Goal: Task Accomplishment & Management: Manage account settings

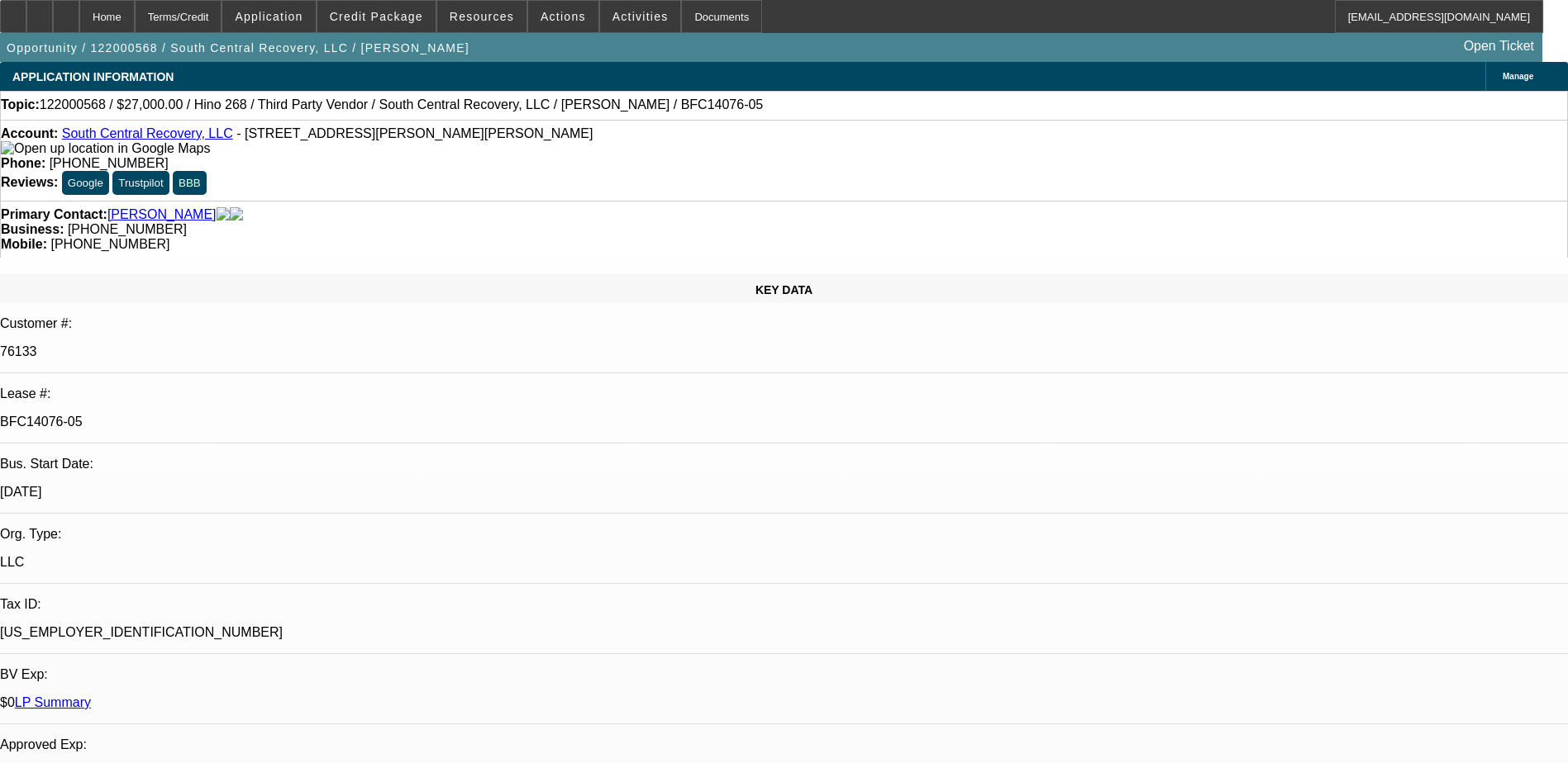
select select "0.1"
select select "0"
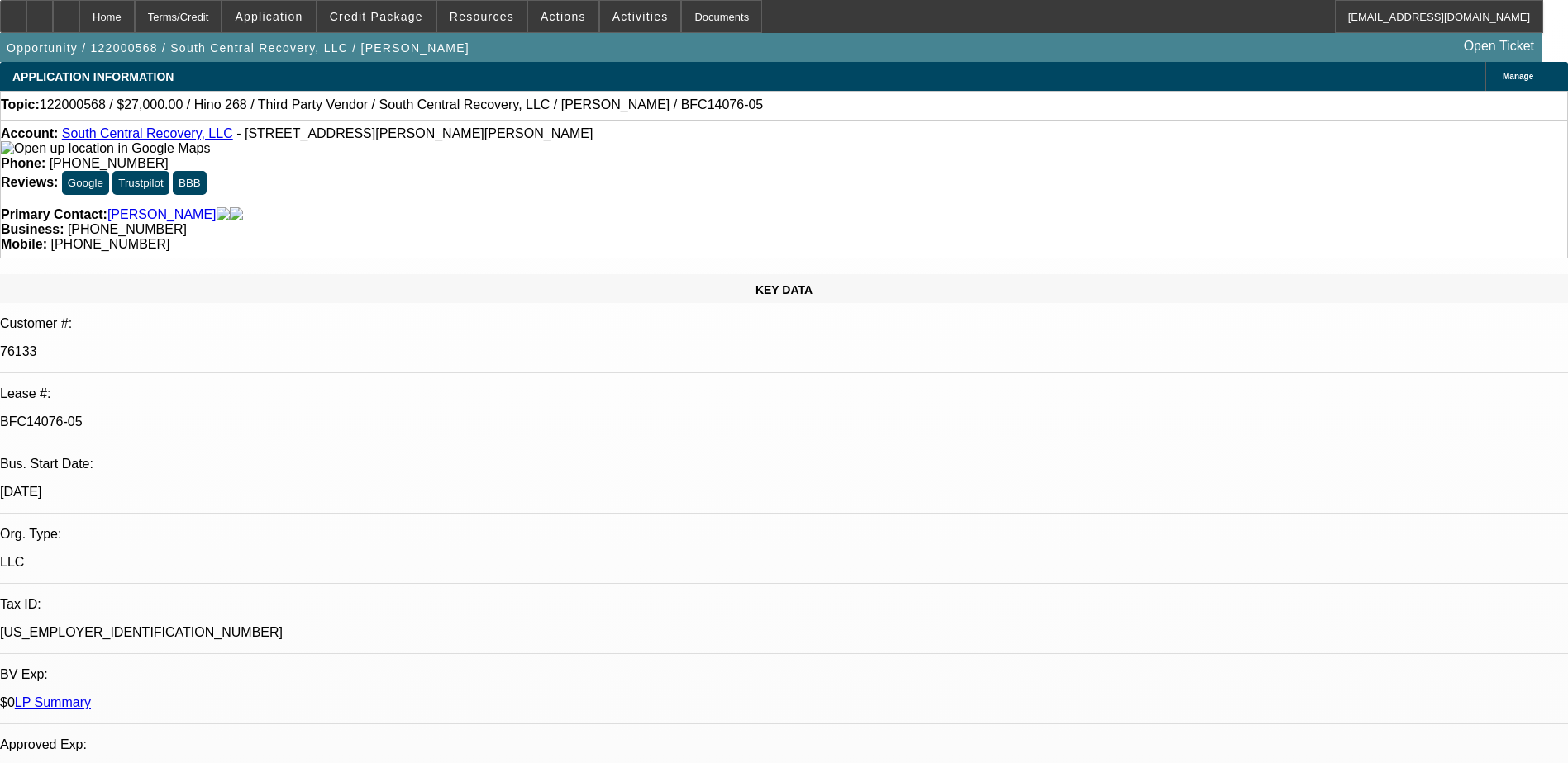
select select "0"
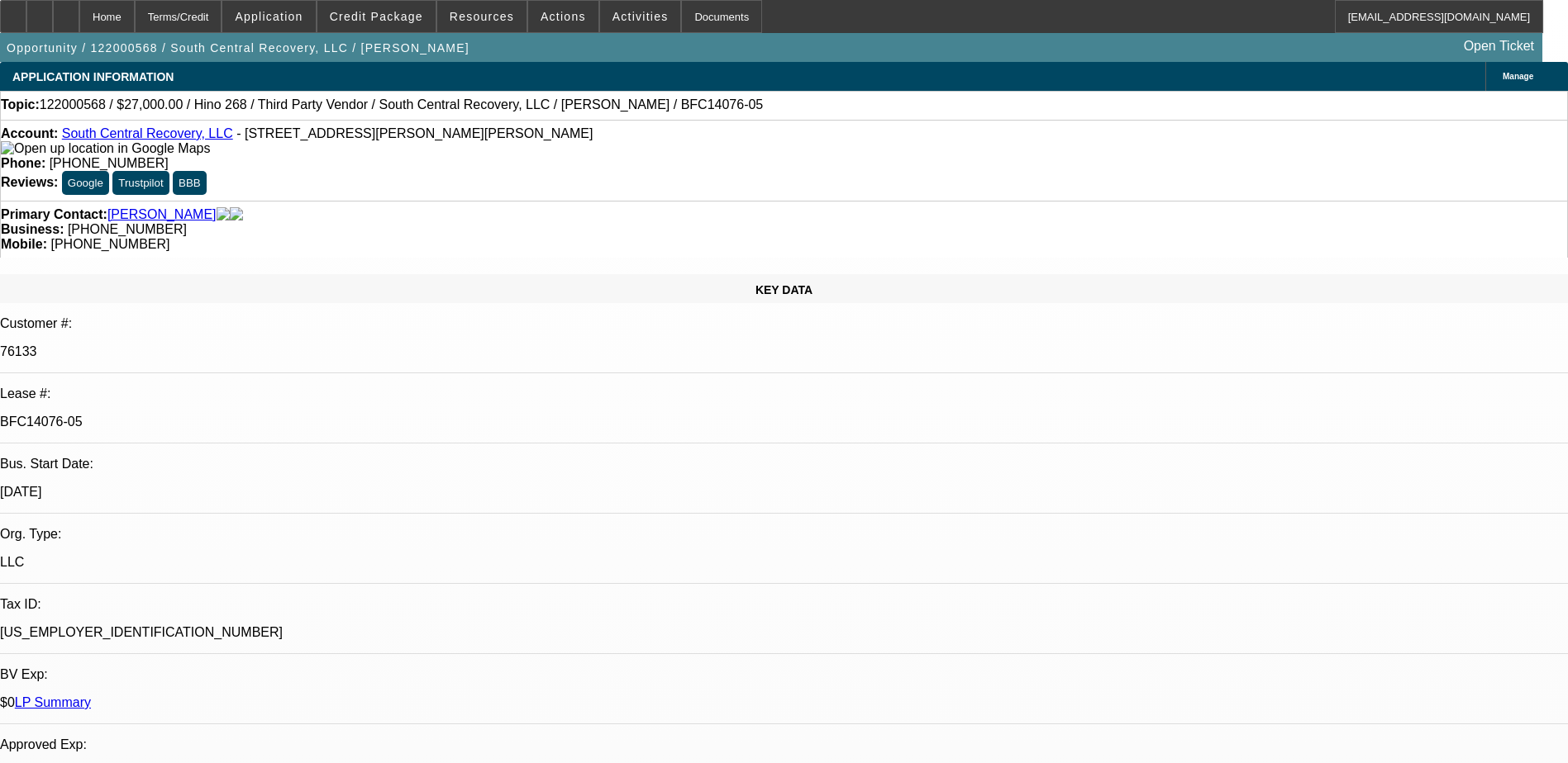
select select "0"
select select "1"
select select "2"
select select "6"
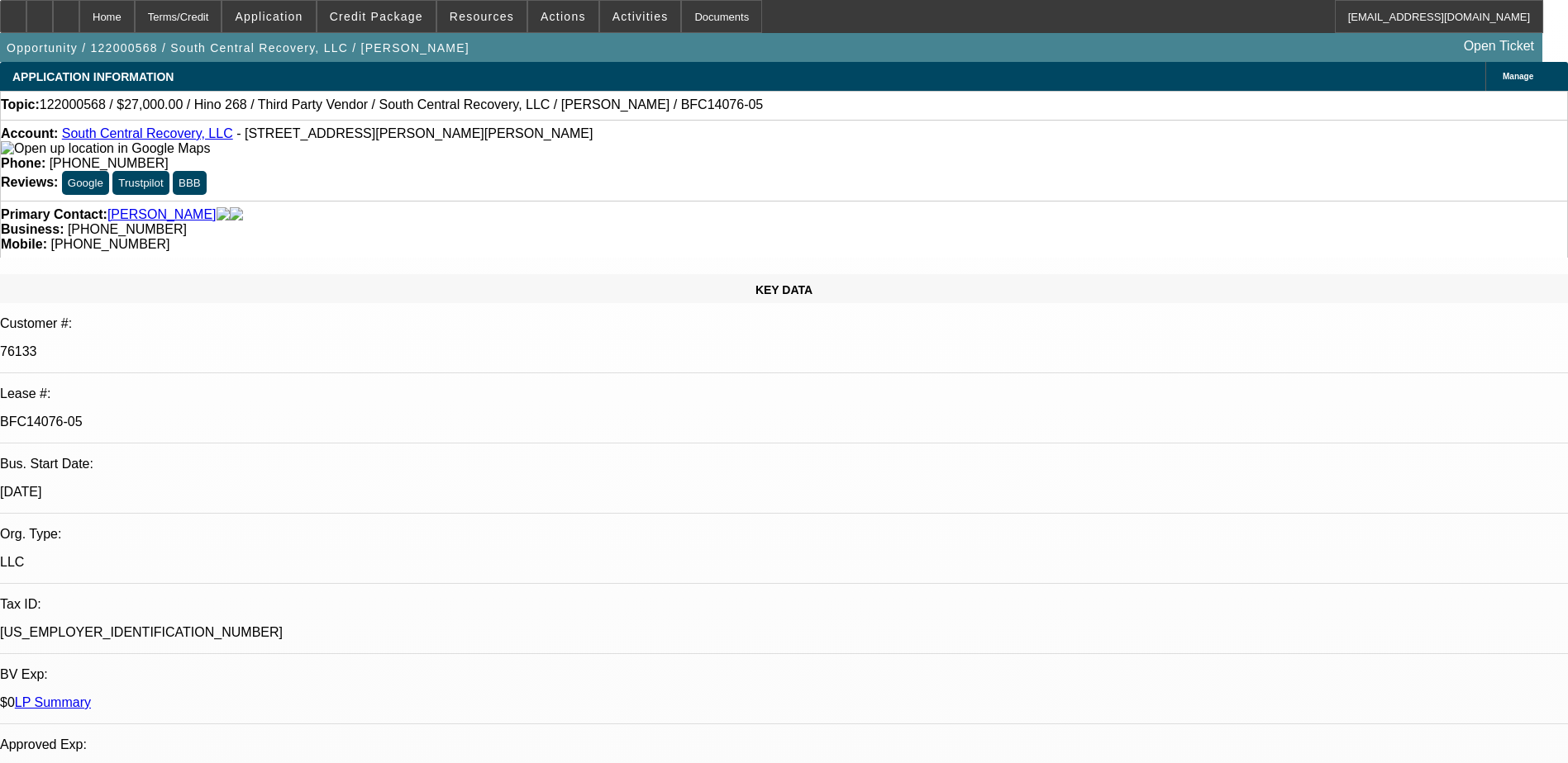
select select "1"
select select "3"
select select "6"
select select "1"
select select "3"
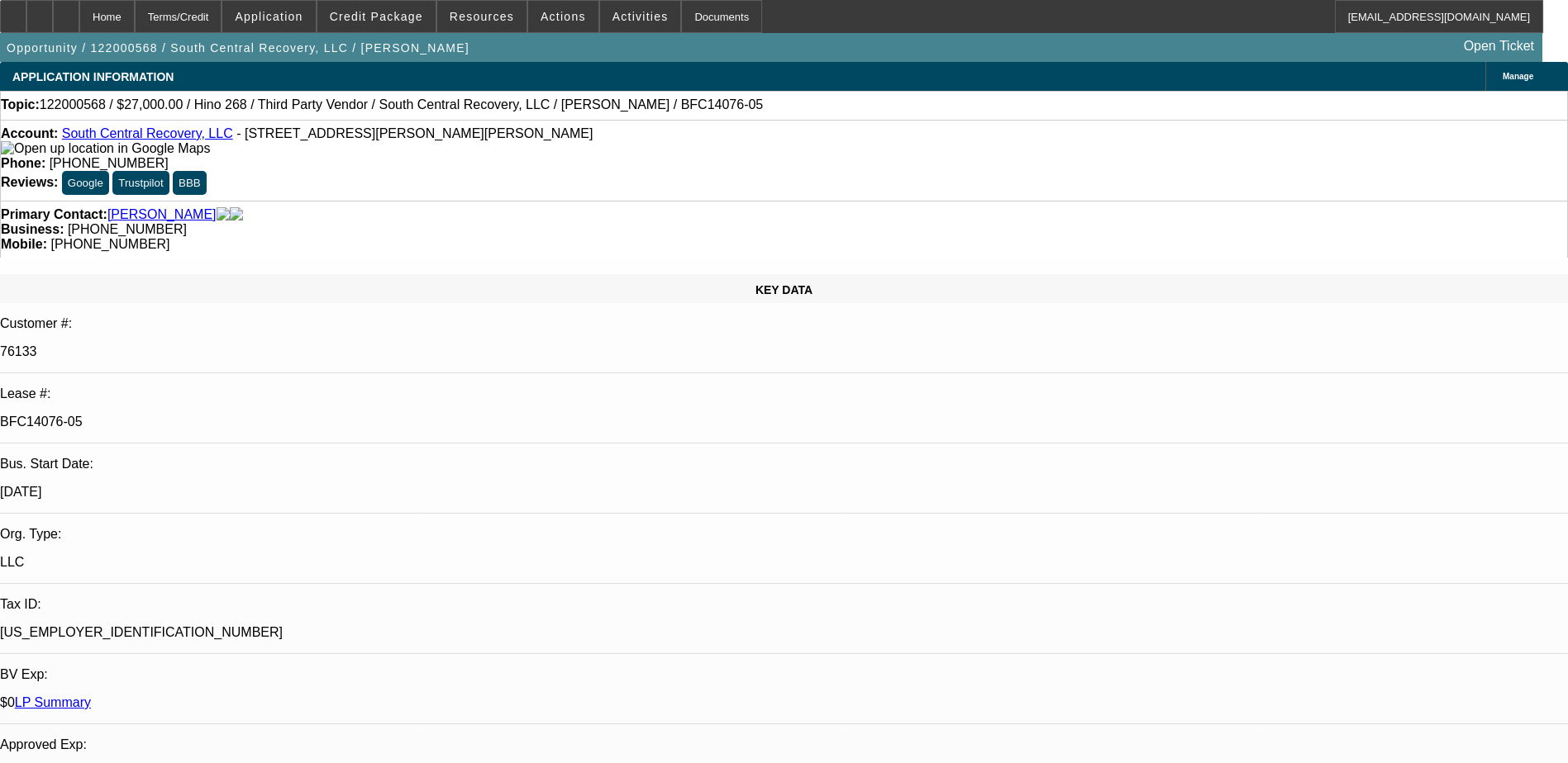
select select "6"
select select "9"
select select "2"
select select "6"
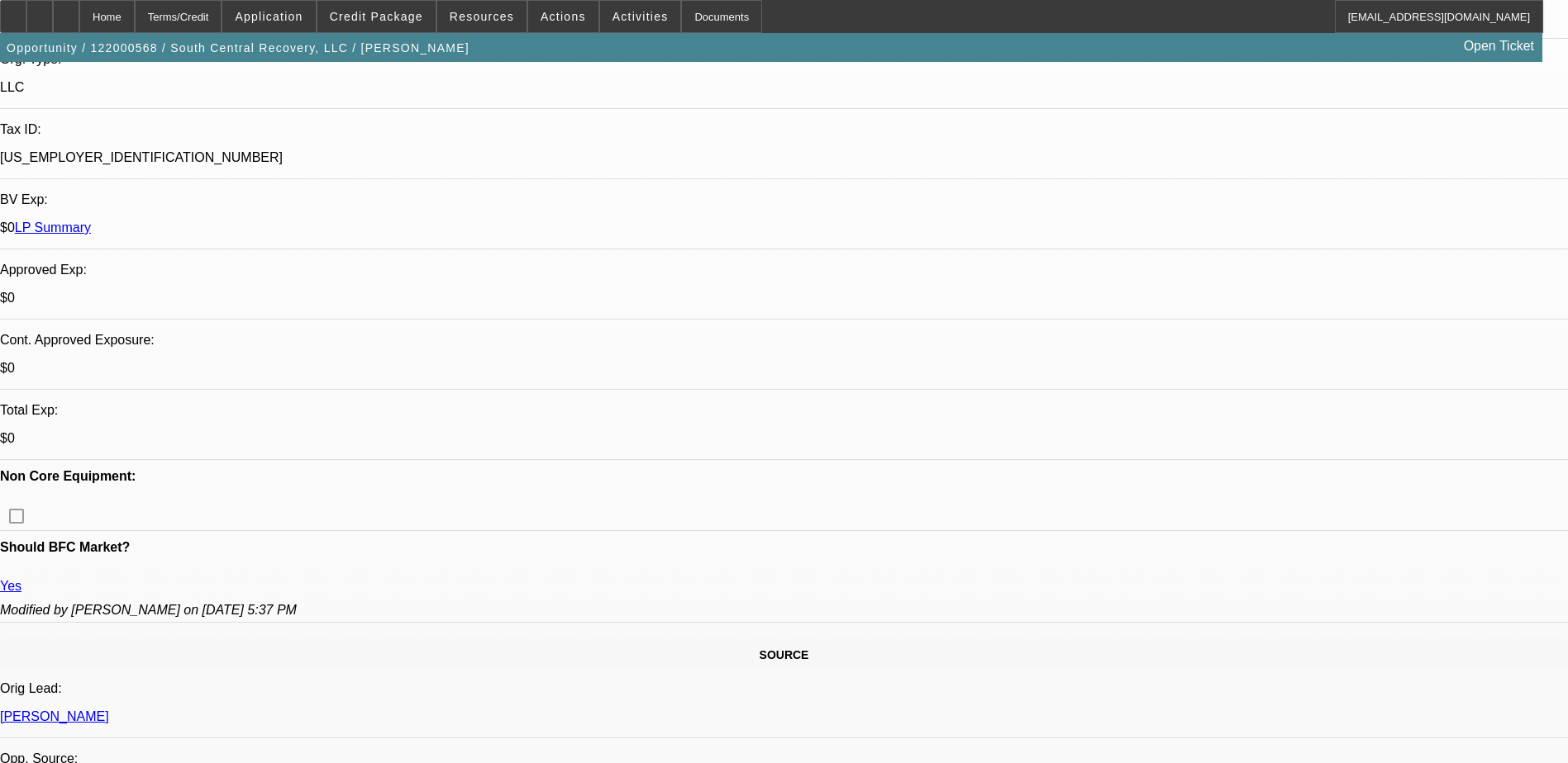
scroll to position [413, 0]
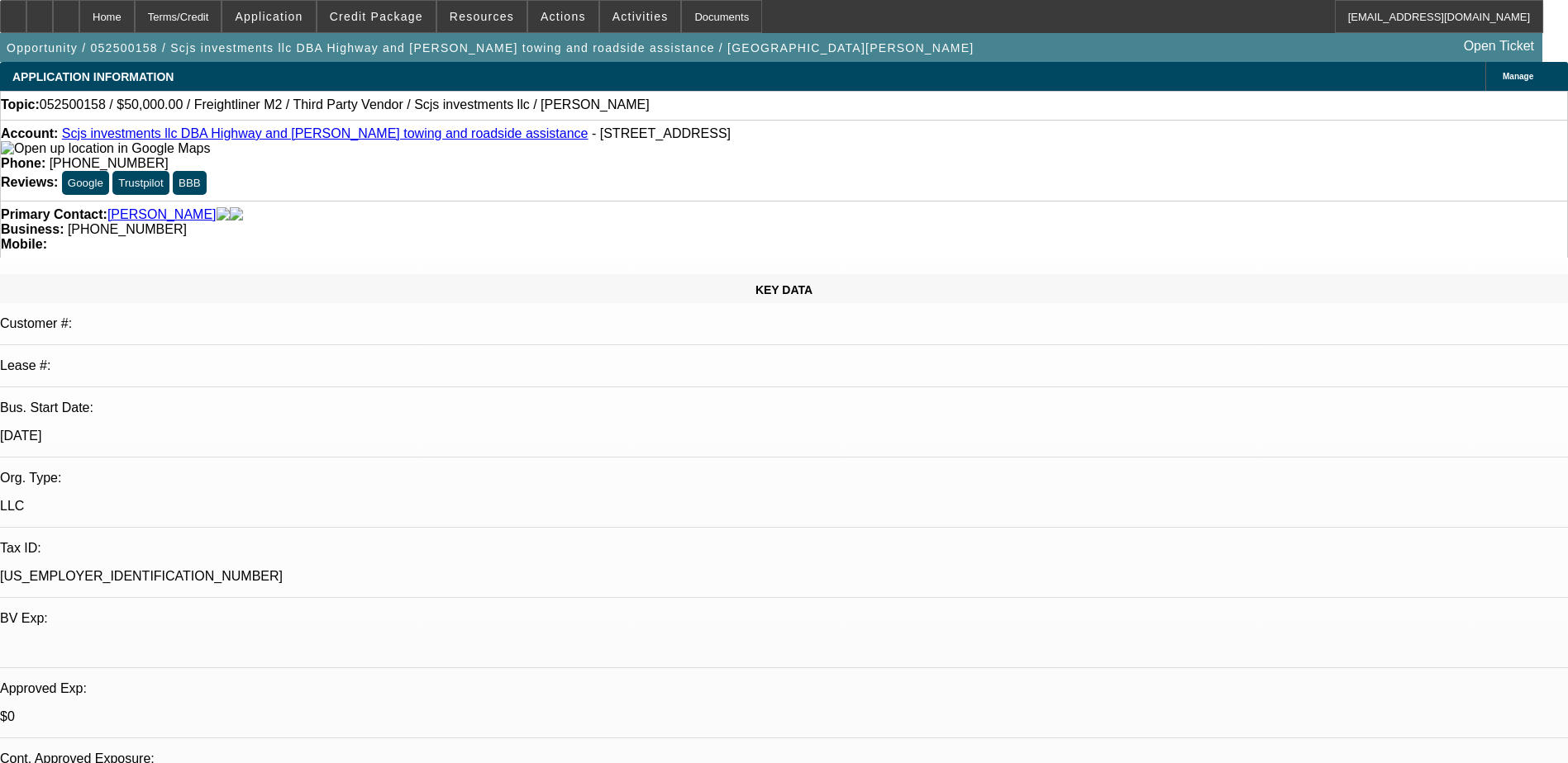
select select "0.2"
select select "2"
select select "0"
select select "0.2"
select select "2"
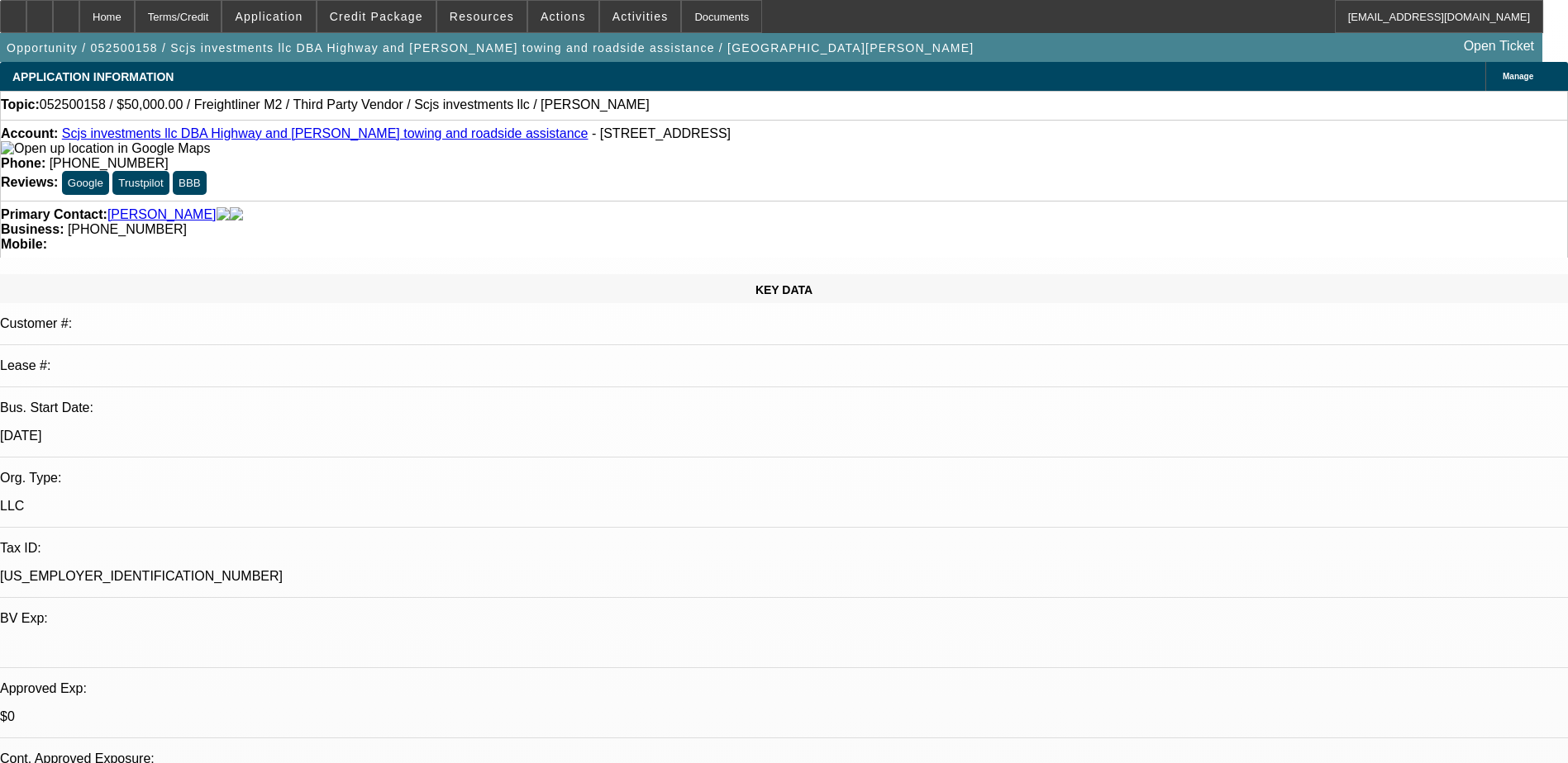
select select "0"
select select "0.2"
select select "0"
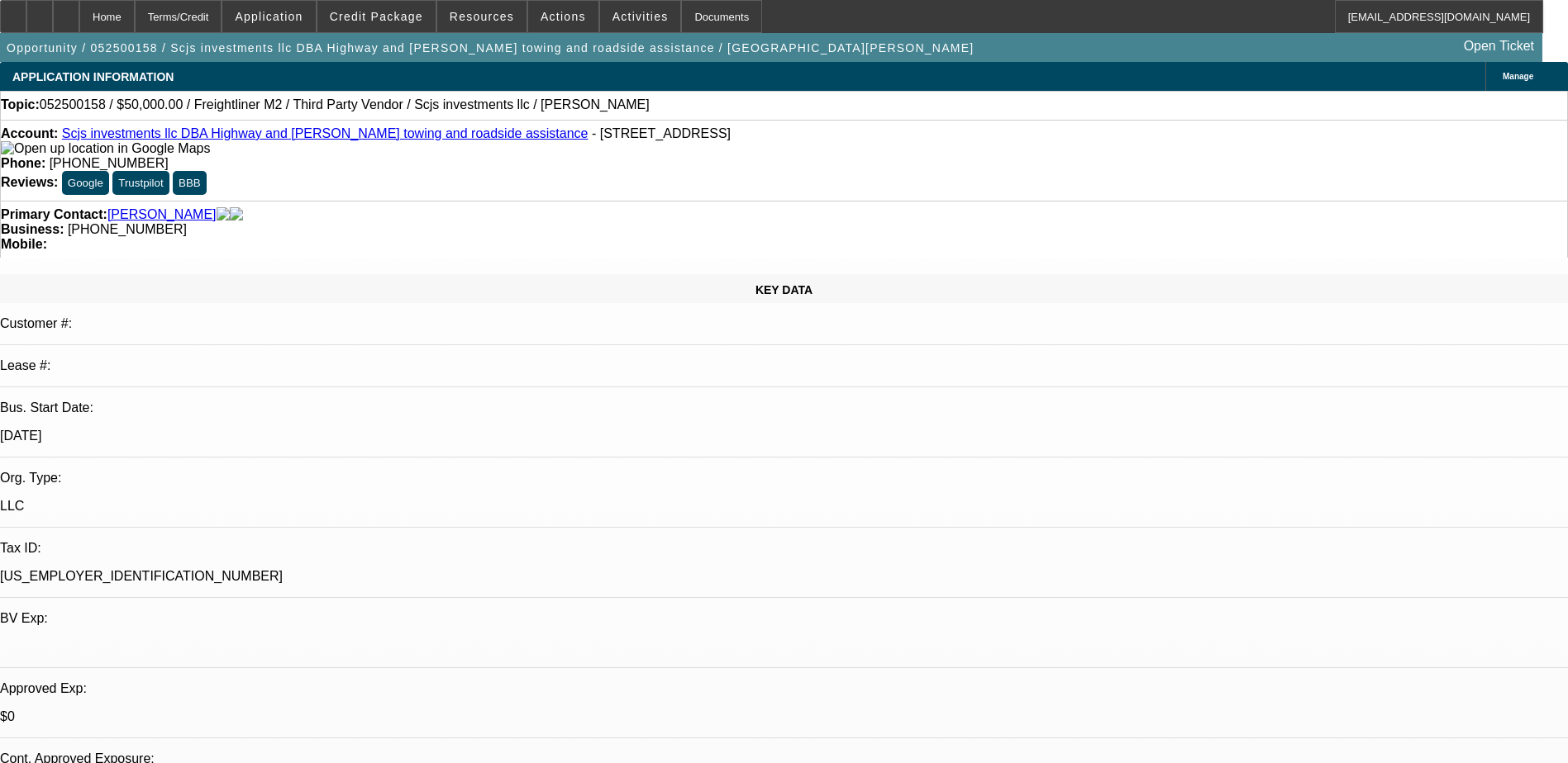
select select "0"
select select "0.1"
select select "1"
select select "2"
select select "6"
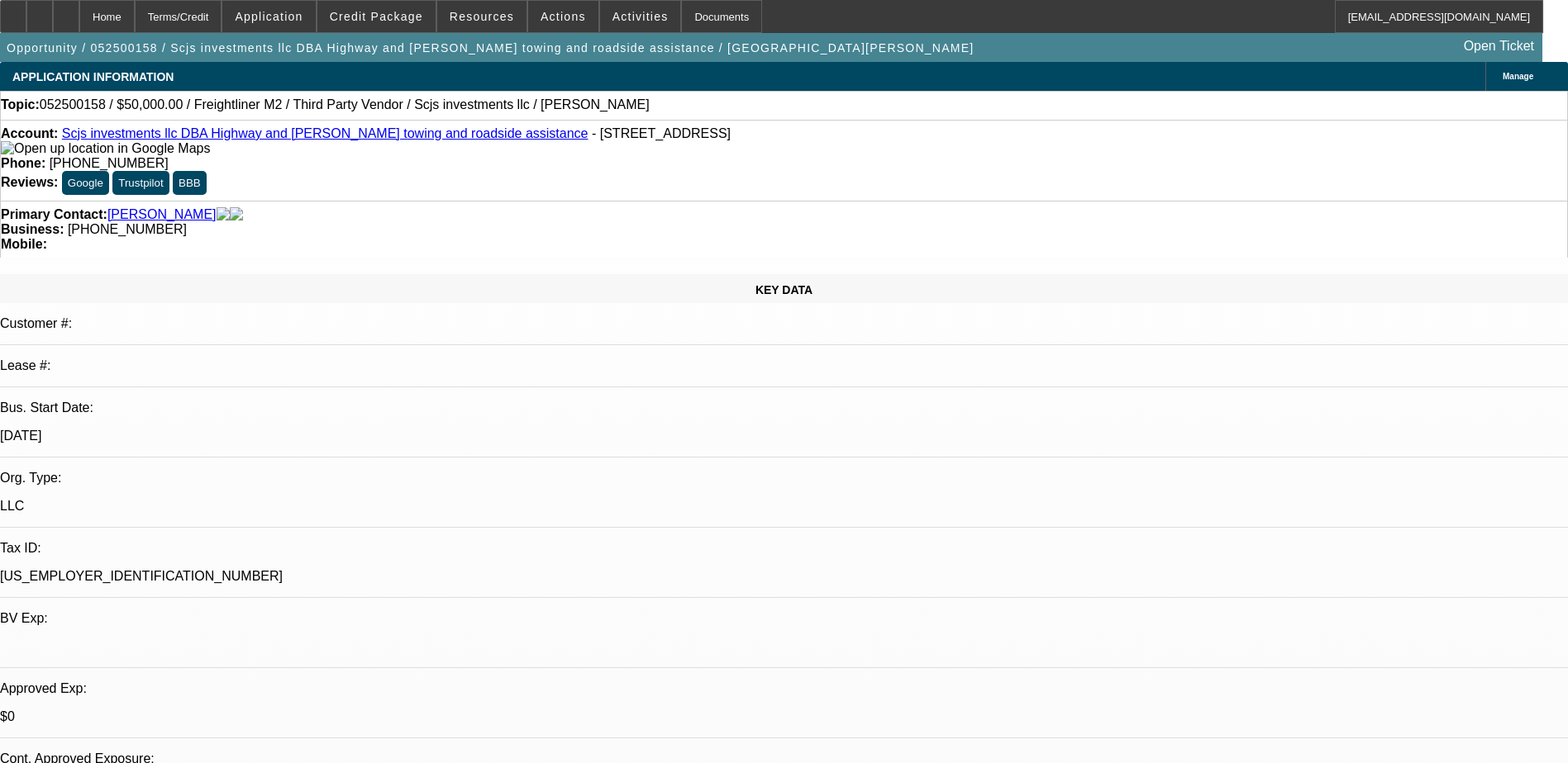
select select "1"
select select "2"
select select "6"
select select "1"
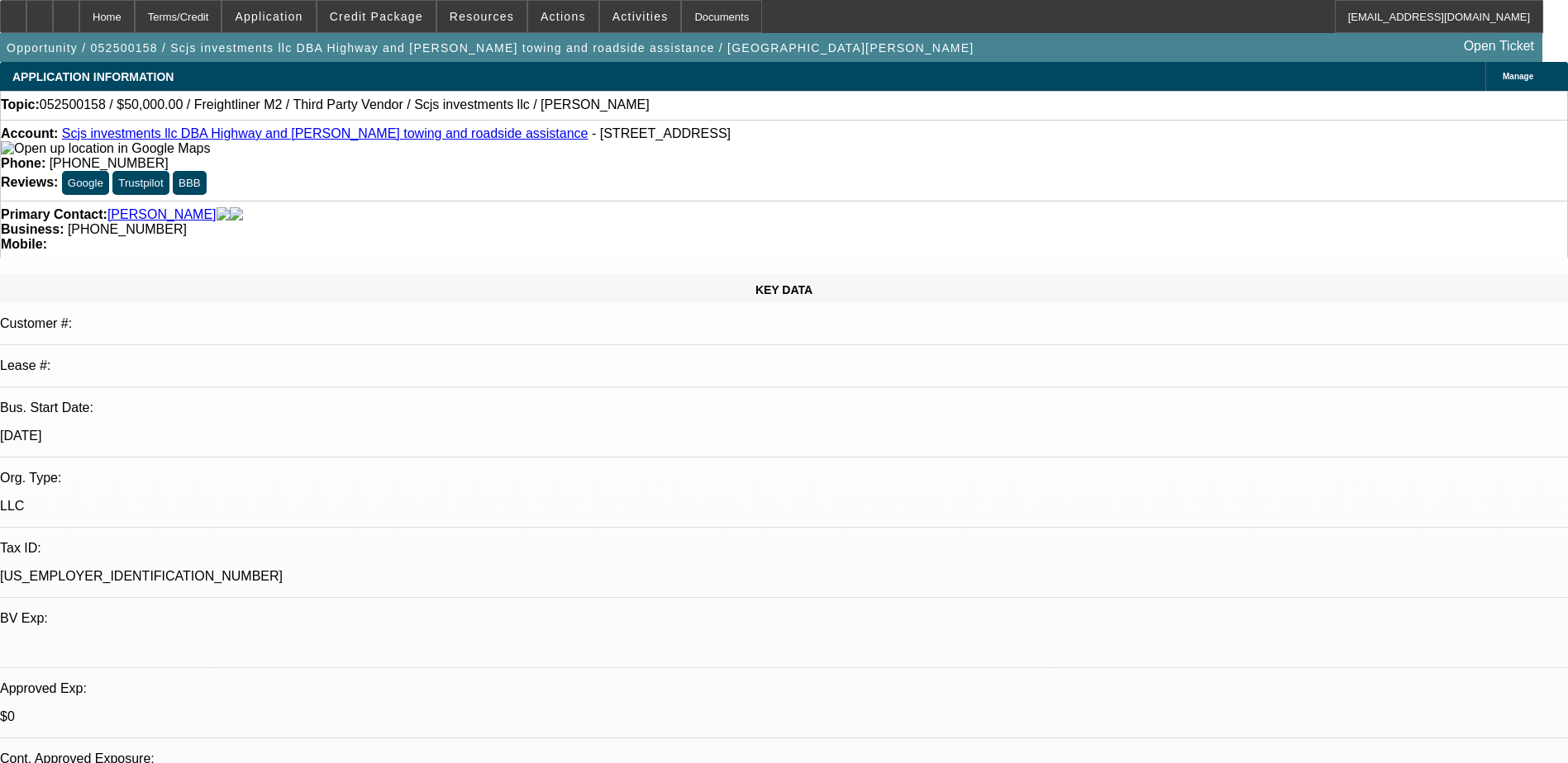
select select "6"
select select "1"
select select "4"
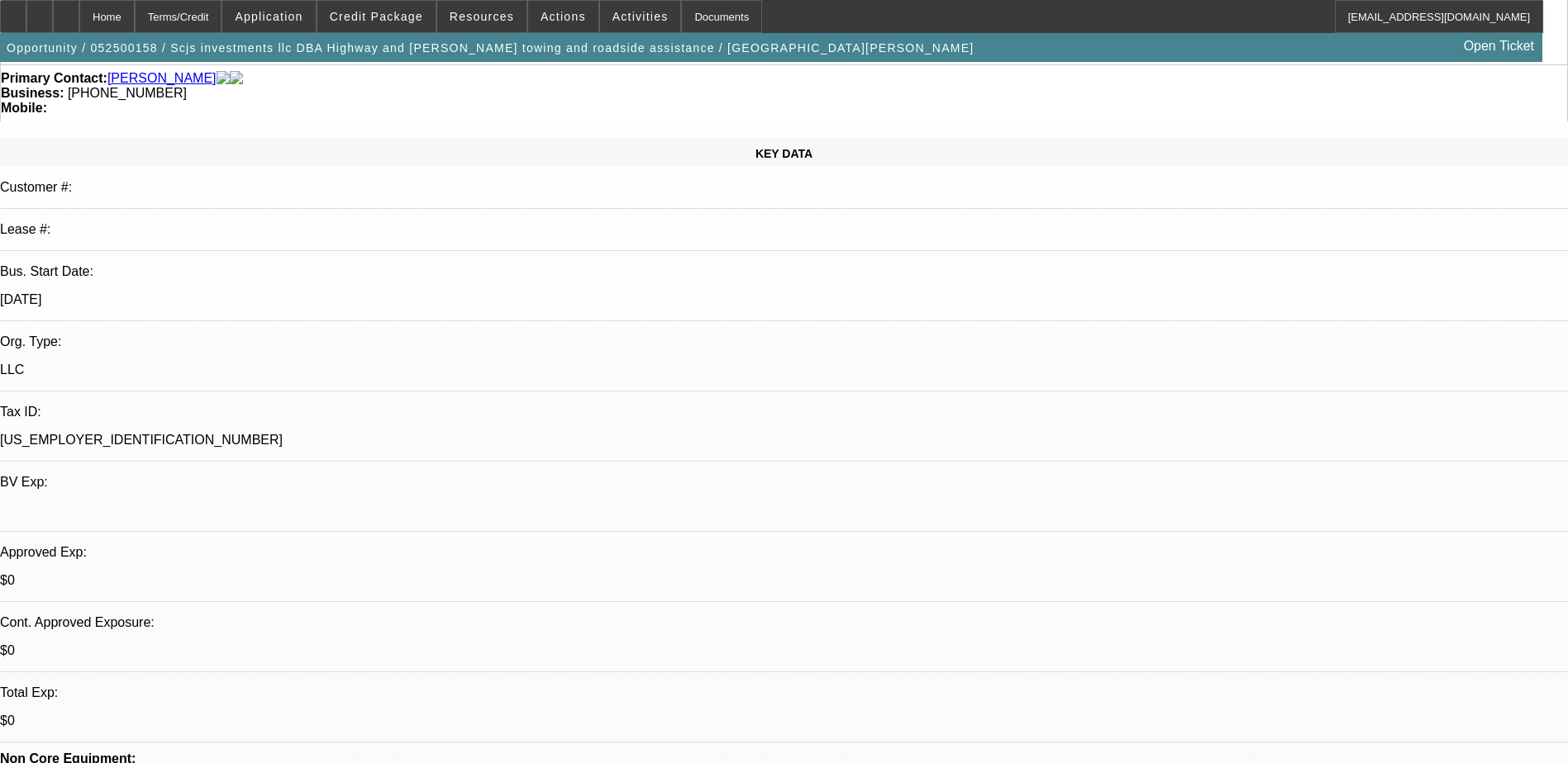
scroll to position [165, 0]
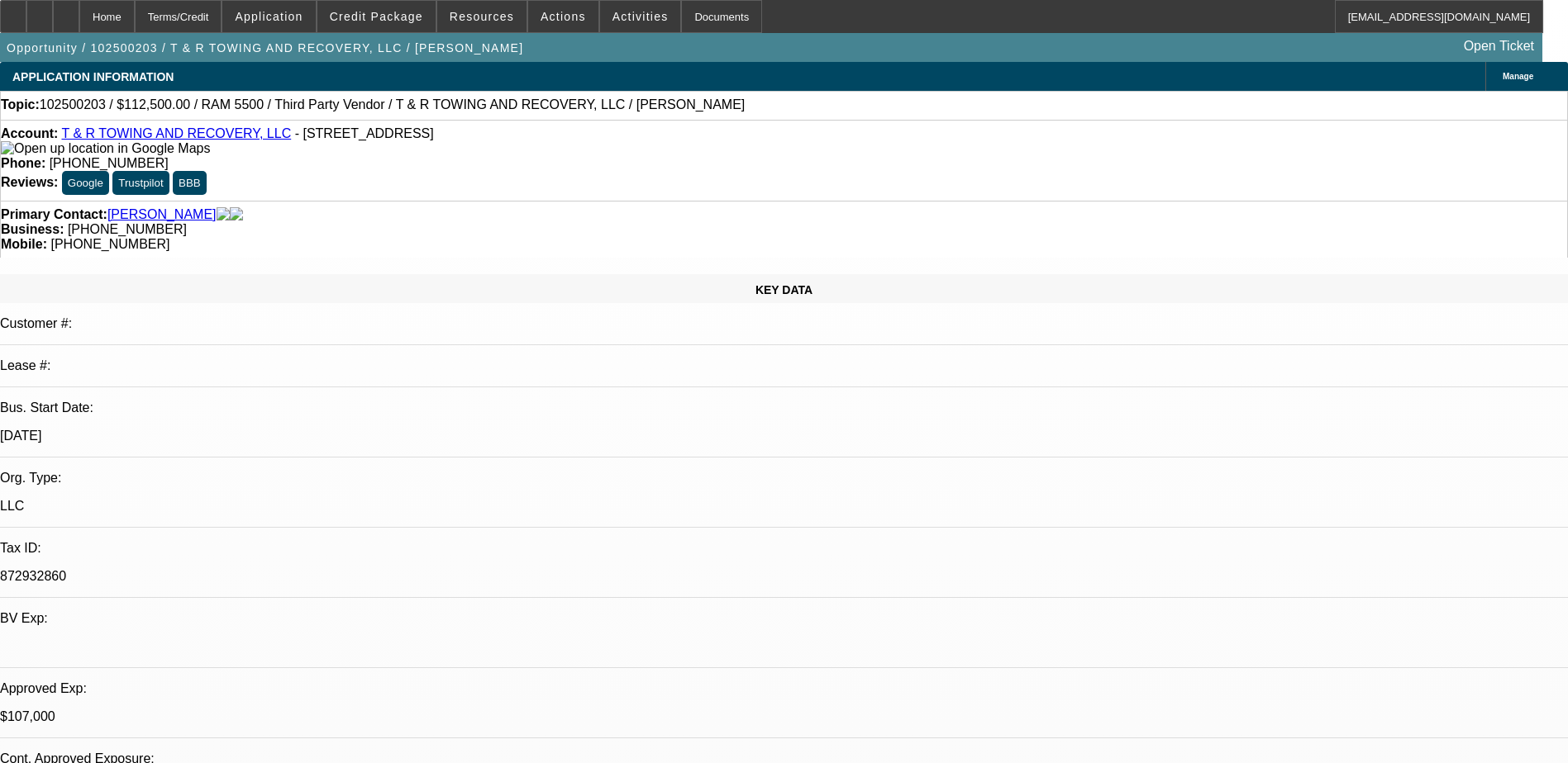
select select "0"
select select "0.1"
select select "0"
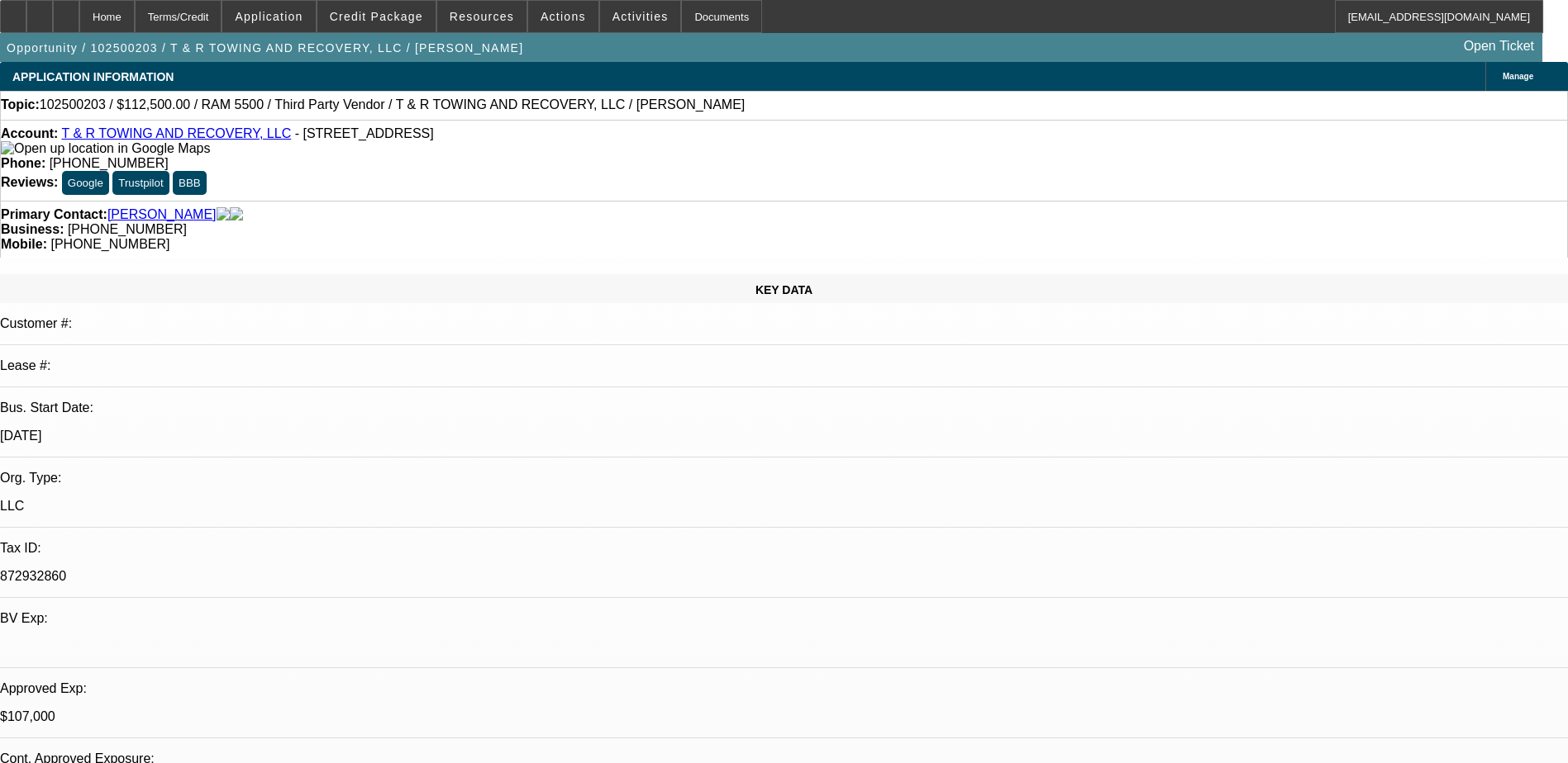
select select "0"
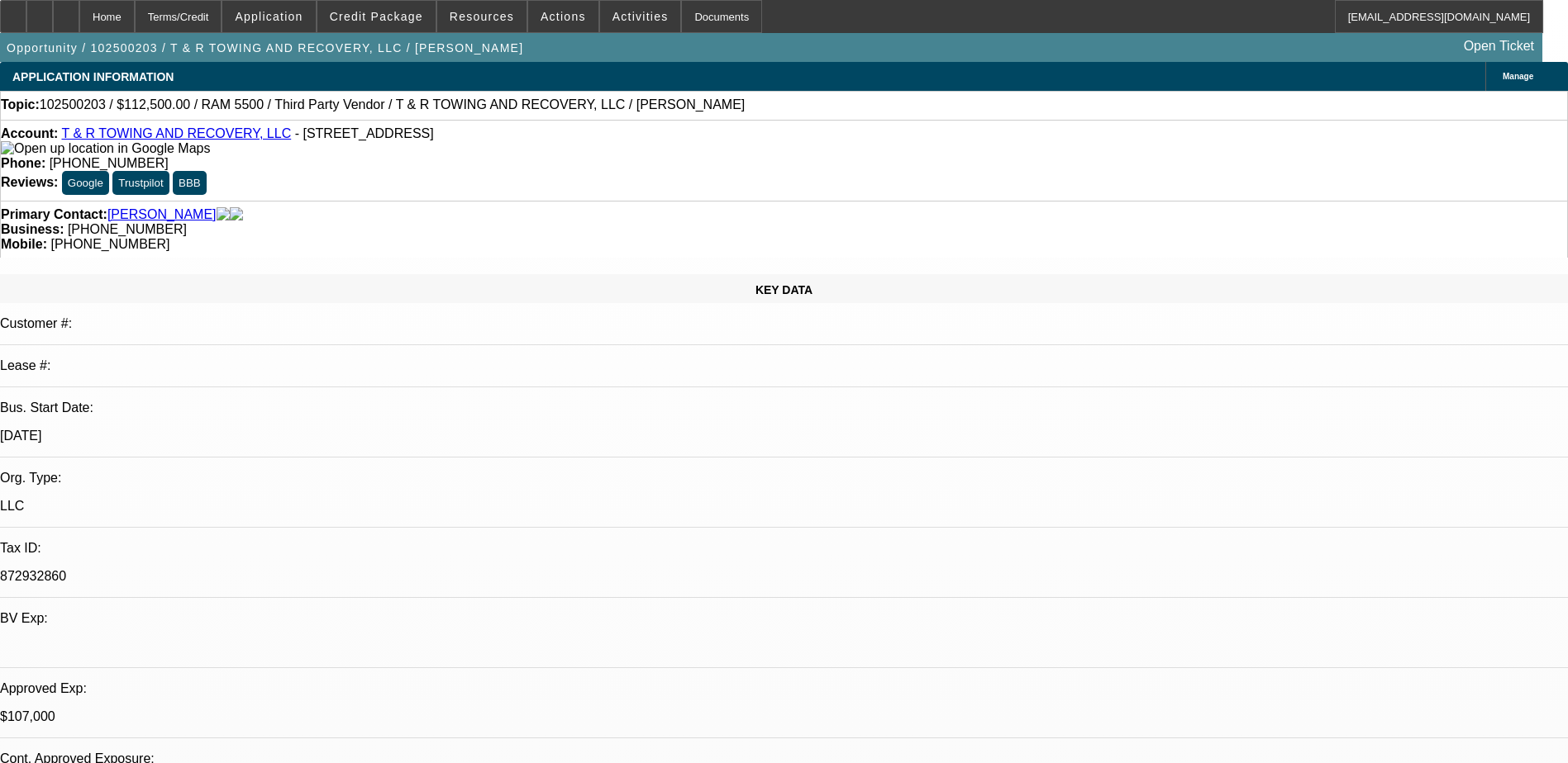
select select "0"
select select "1"
select select "3"
select select "6"
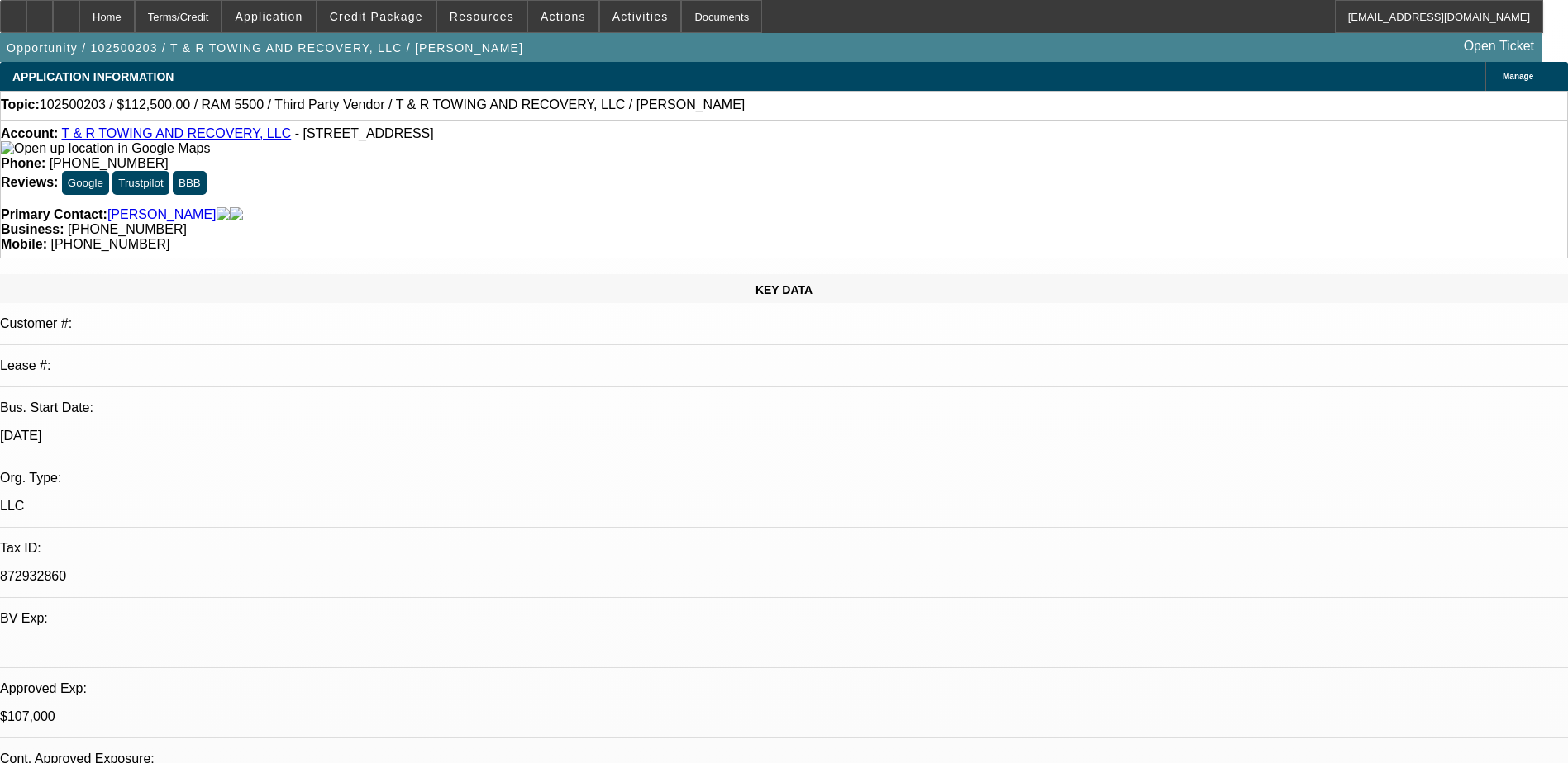
select select "1"
select select "3"
select select "6"
select select "1"
select select "3"
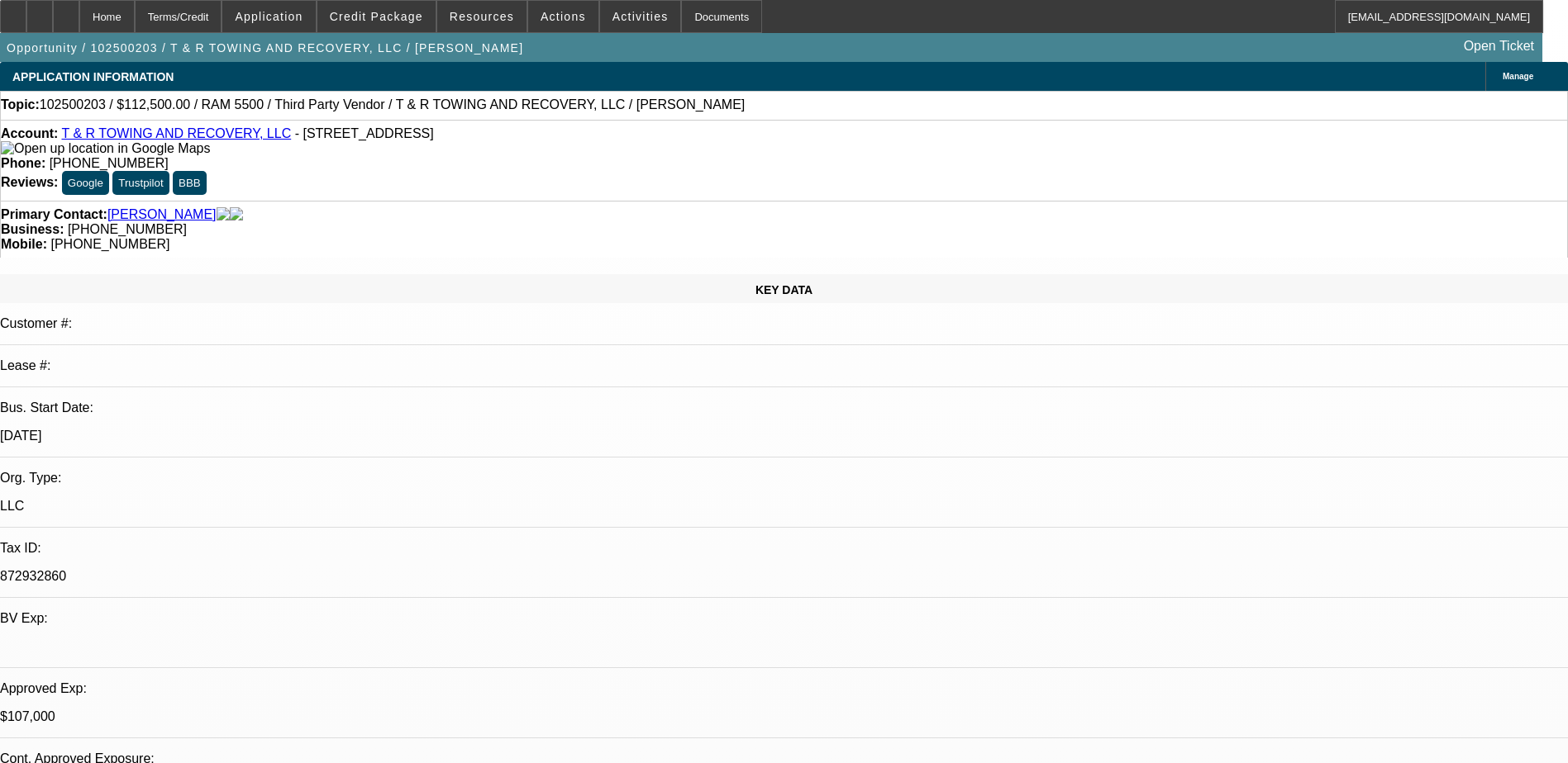
select select "6"
select select "1"
select select "3"
select select "6"
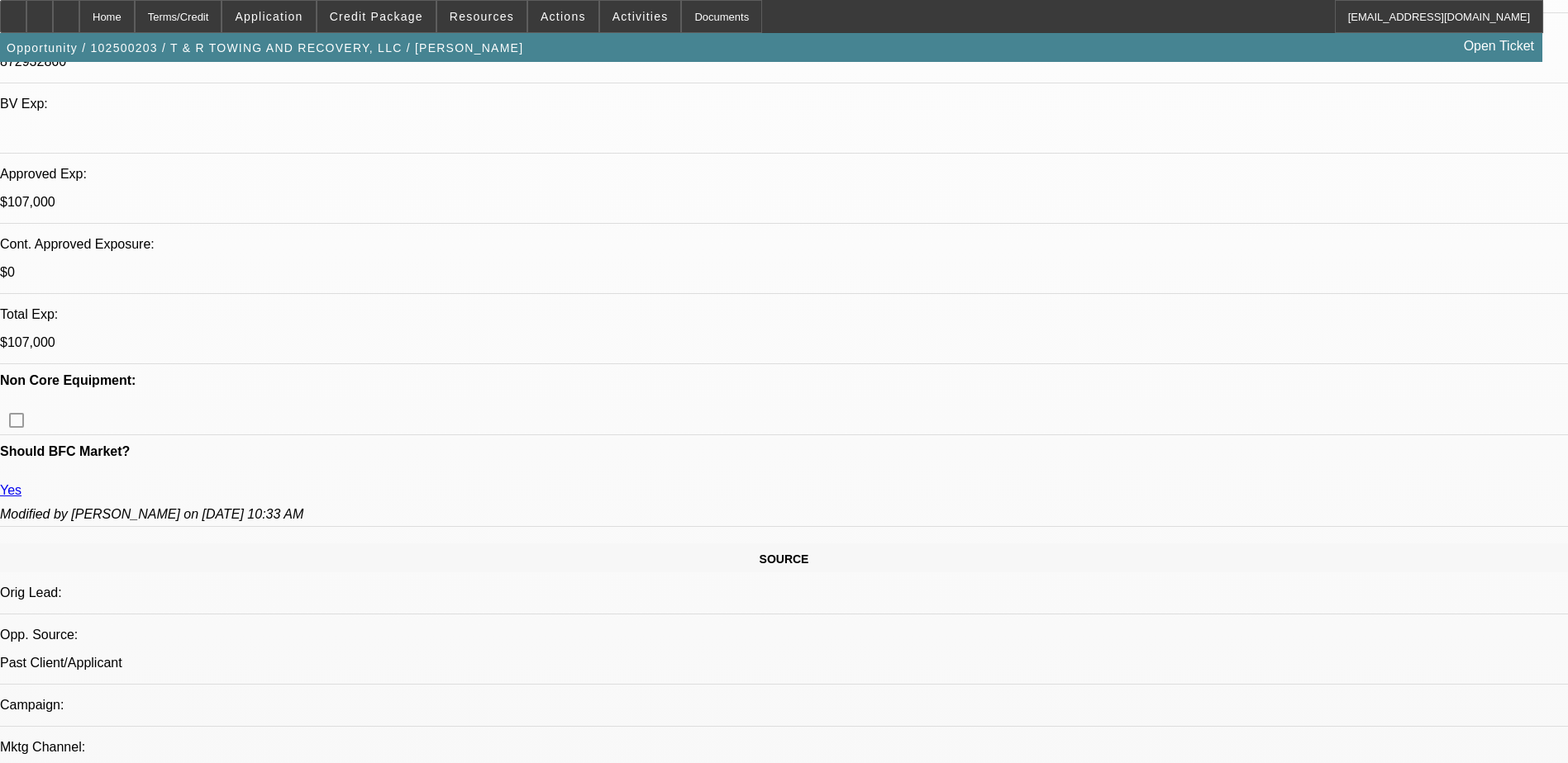
scroll to position [496, 0]
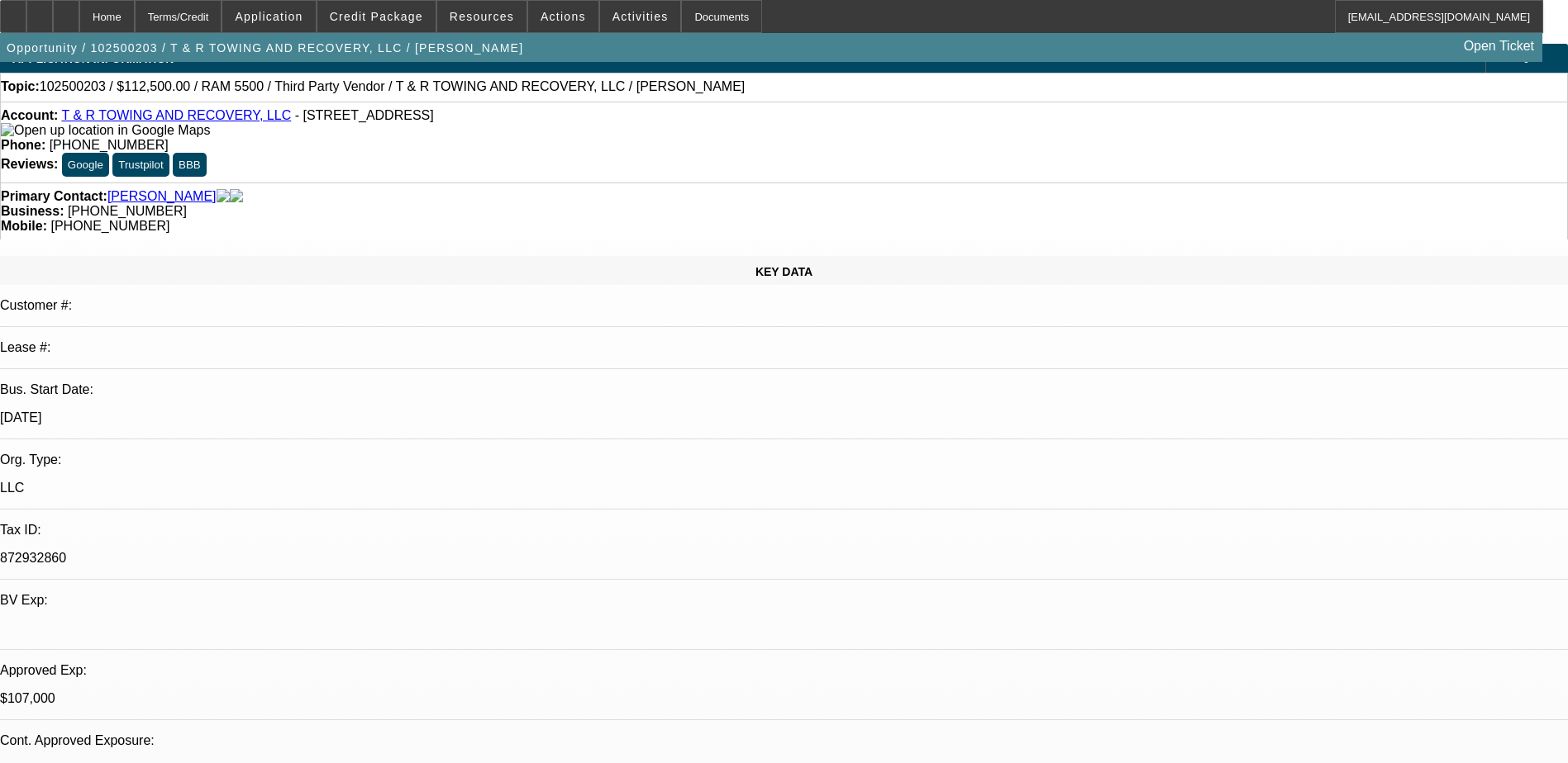
scroll to position [0, 0]
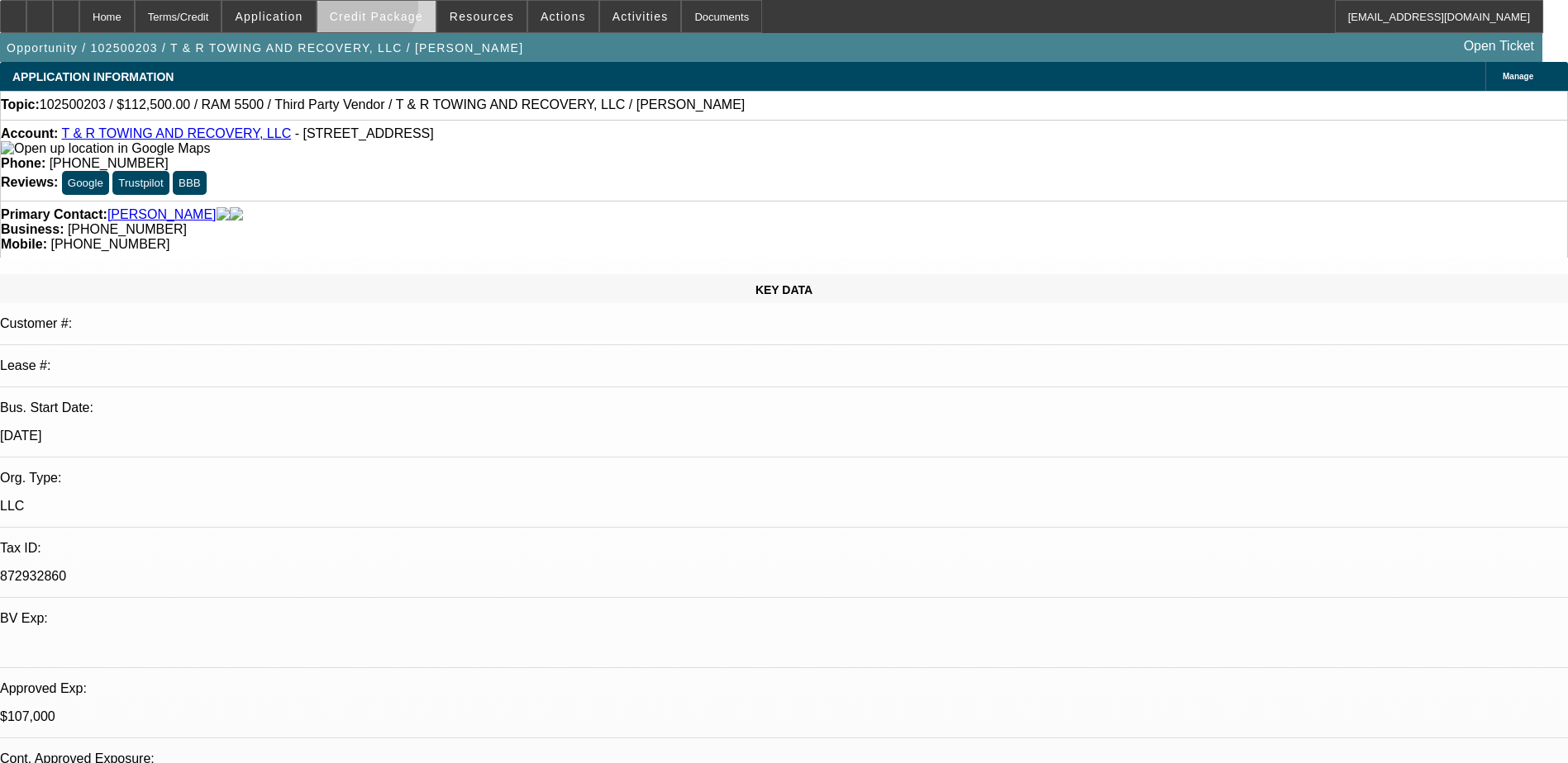
click at [390, 10] on span "Credit Package" at bounding box center [376, 17] width 93 height 13
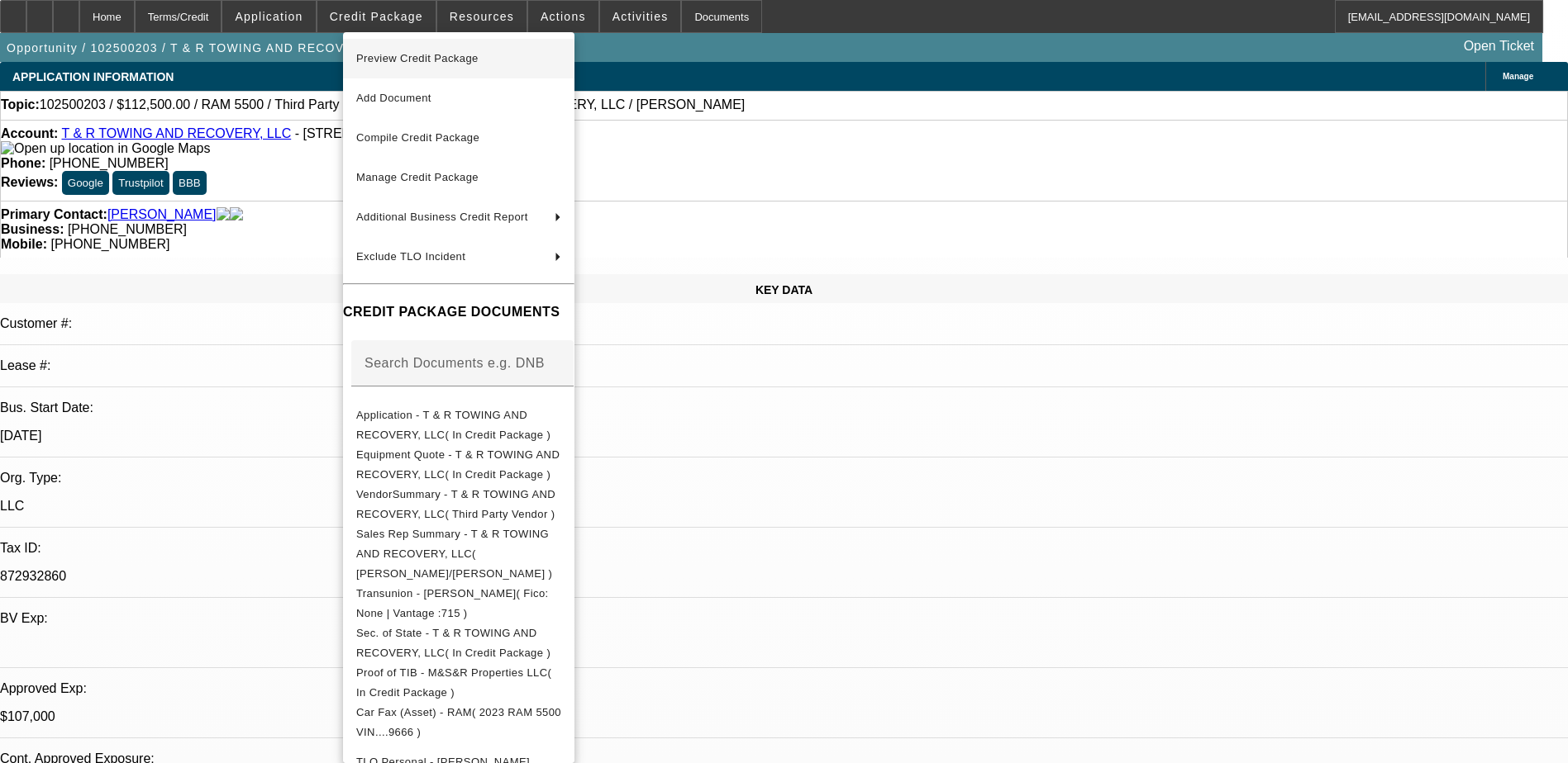
click at [469, 47] on button "Preview Credit Package" at bounding box center [458, 58] width 231 height 40
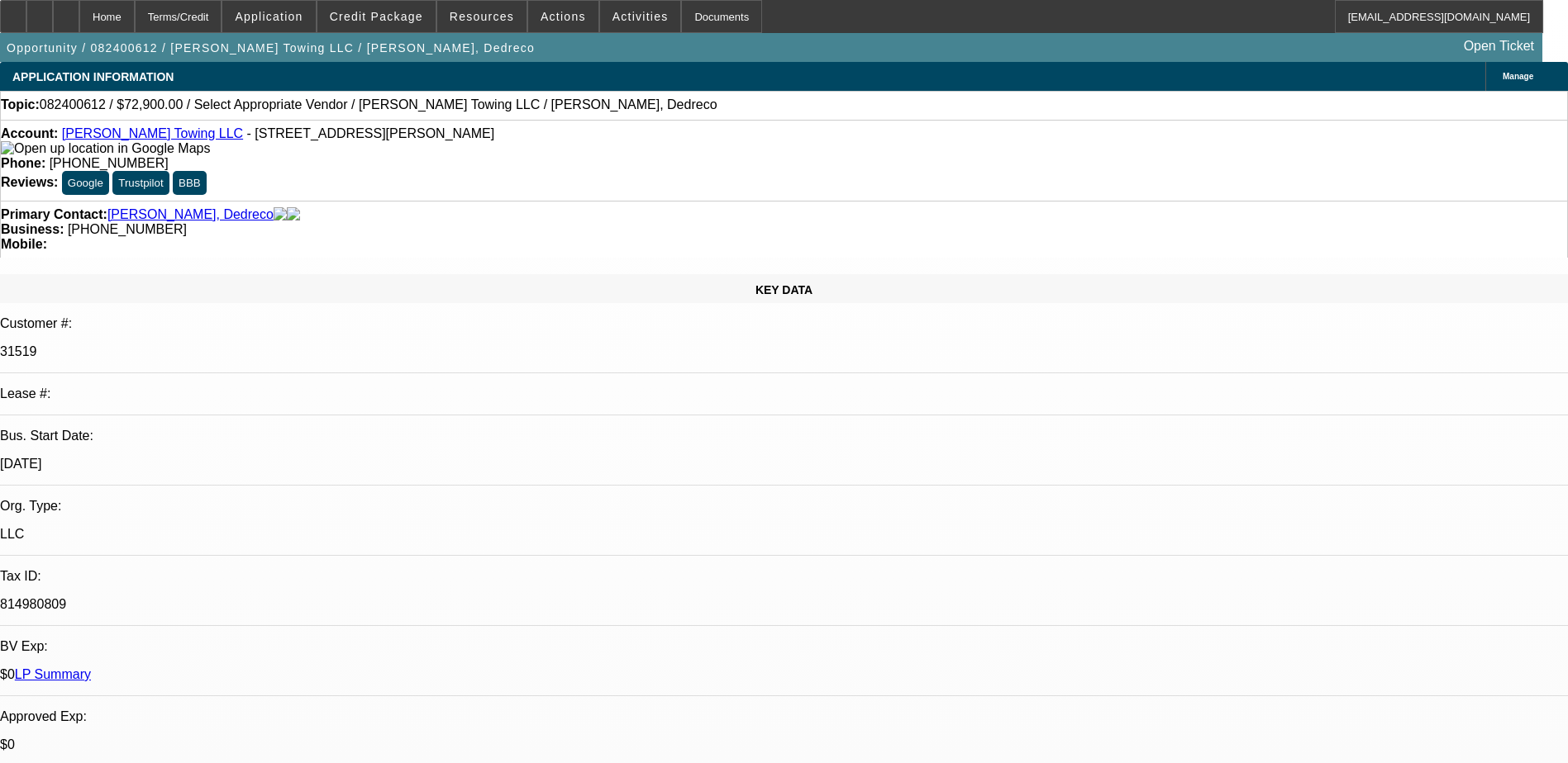
select select "0"
select select "2"
select select "0.1"
select select "4"
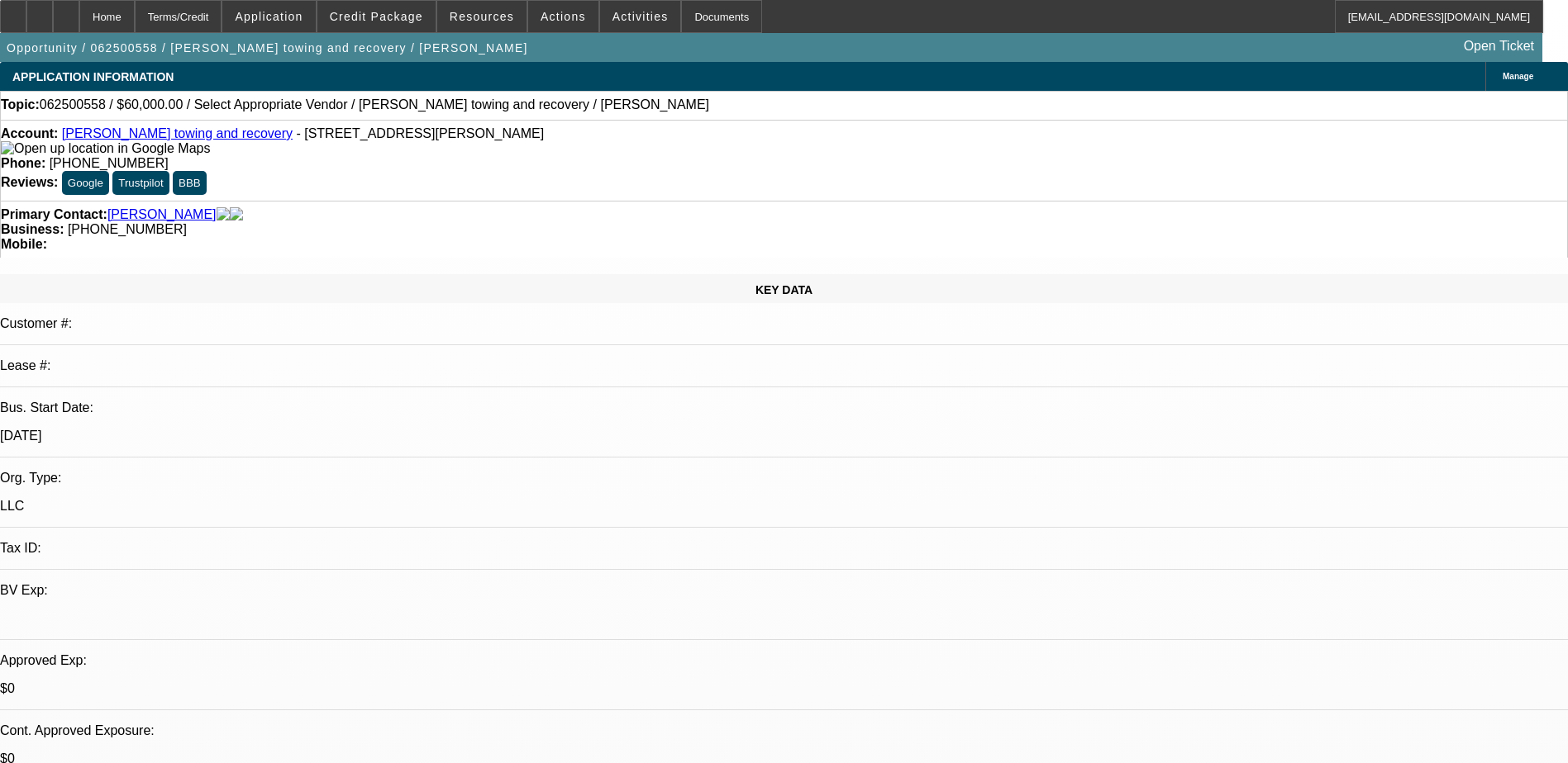
select select "0"
select select "2"
select select "0.1"
select select "4"
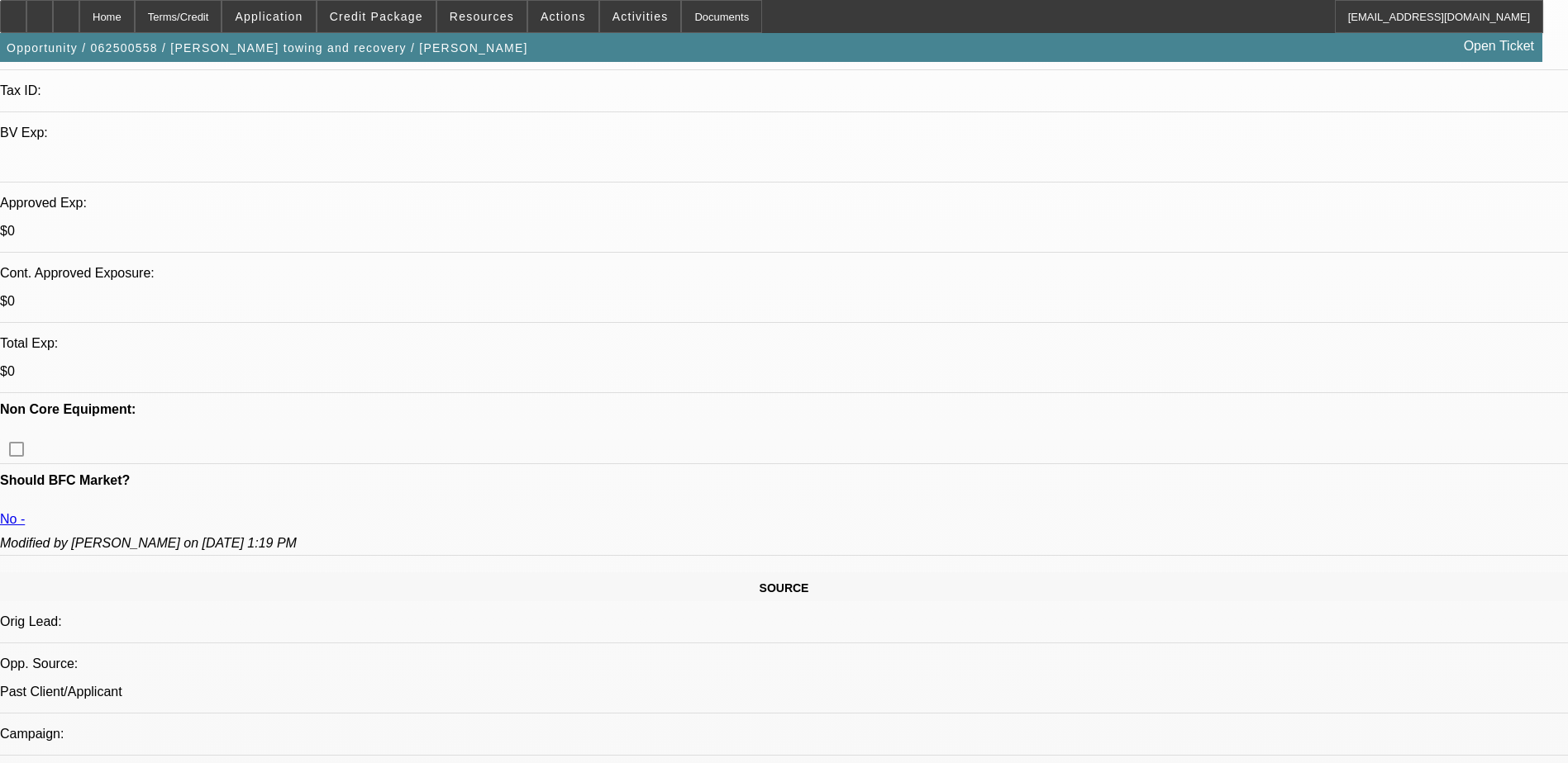
scroll to position [496, 0]
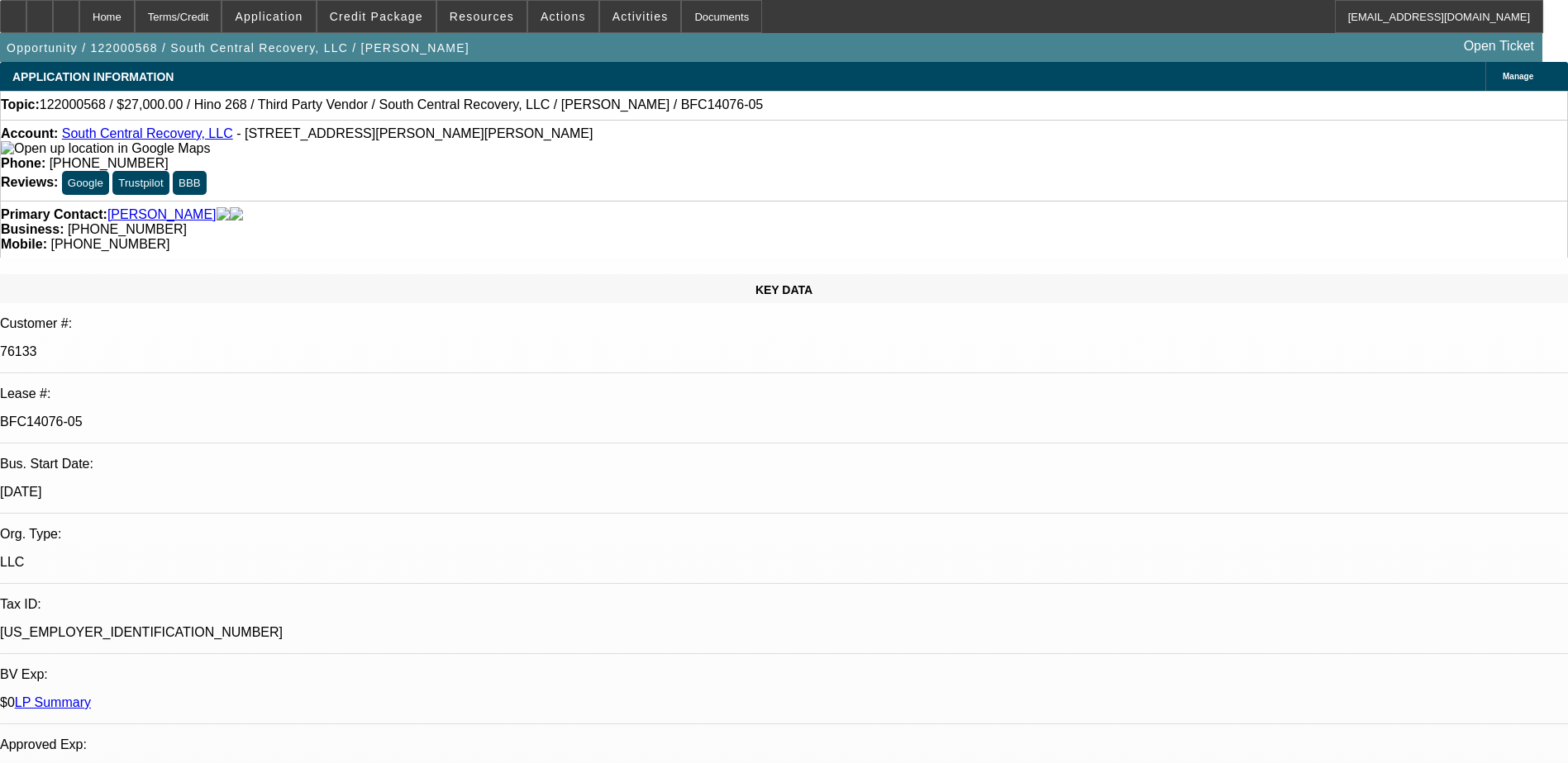
select select "0.1"
select select "0"
select select "2"
select select "0"
select select "6"
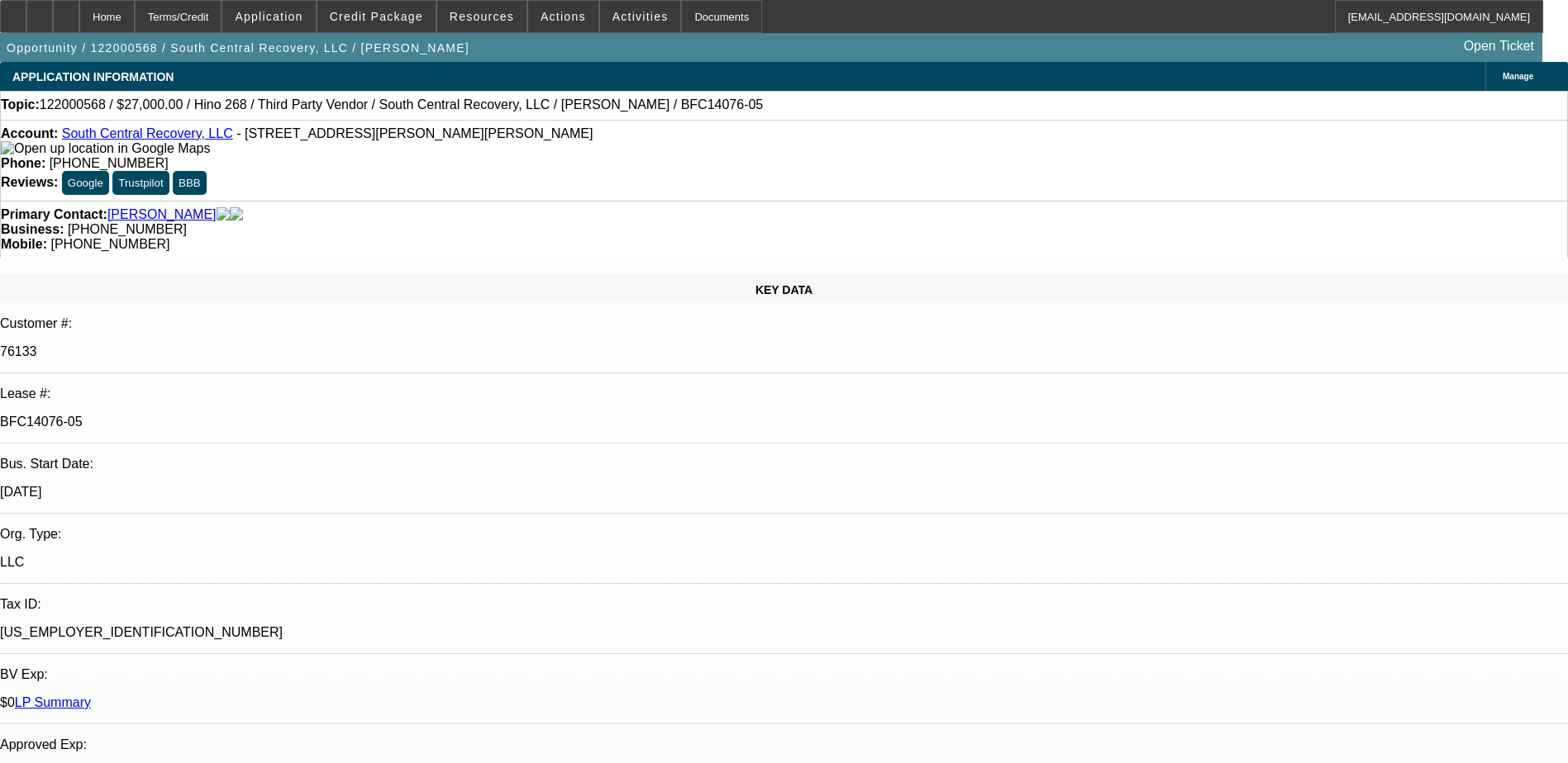
select select "0"
select select "3"
select select "0"
select select "6"
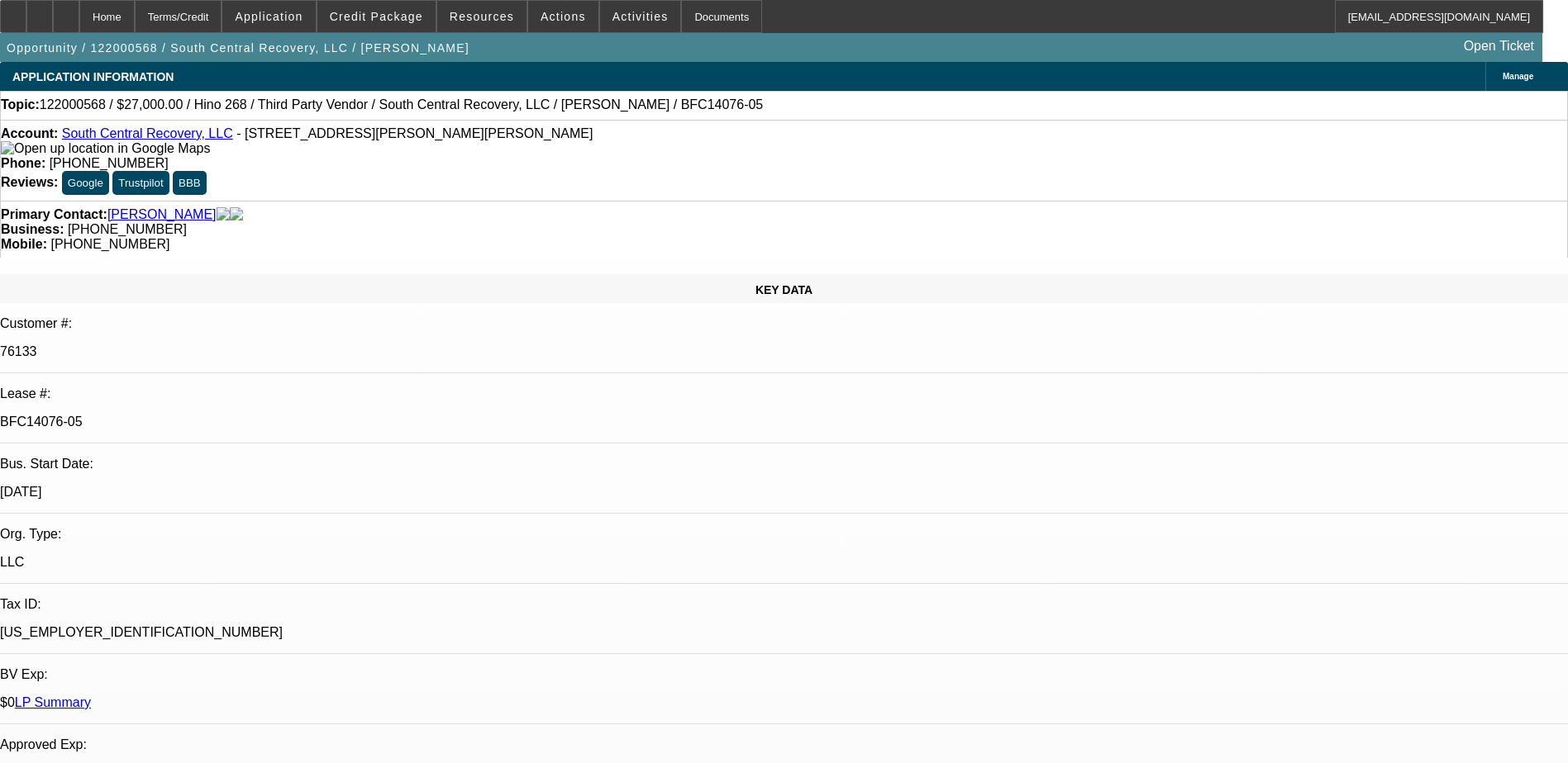
select select "0"
select select "3"
select select "0"
select select "6"
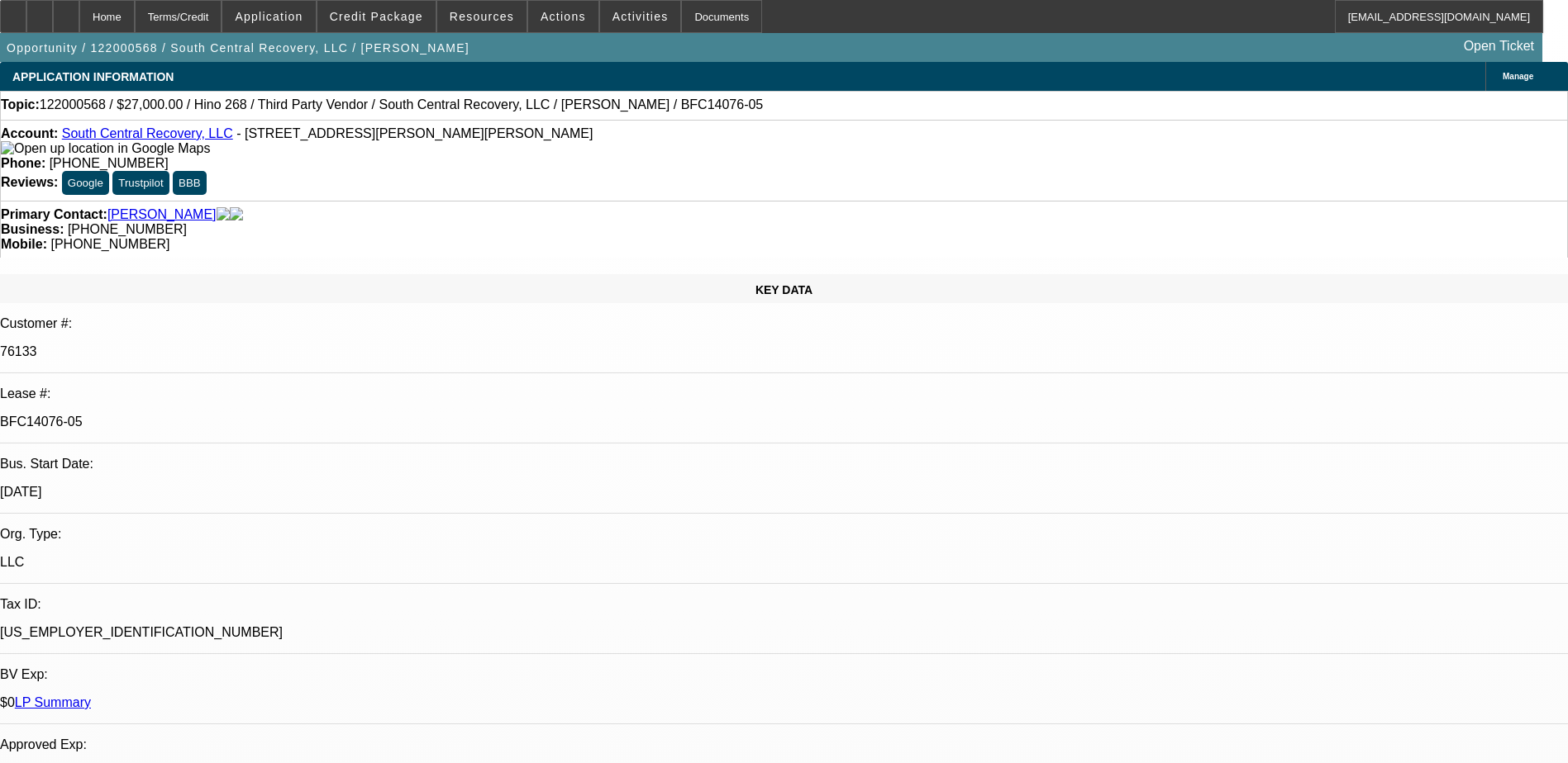
select select "0"
select select "9"
select select "0"
select select "2"
select select "0"
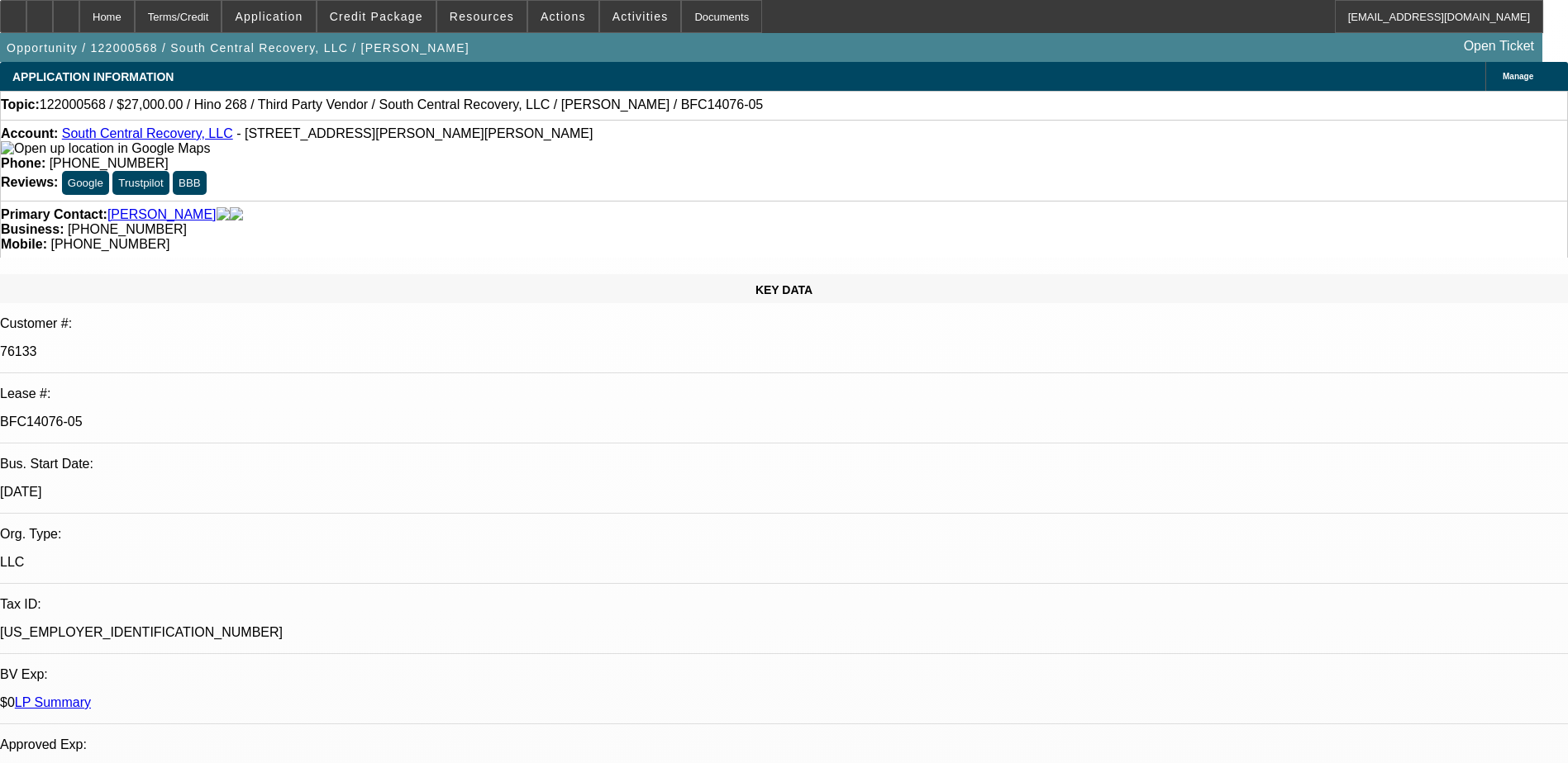
select select "6"
